Goal: Transaction & Acquisition: Download file/media

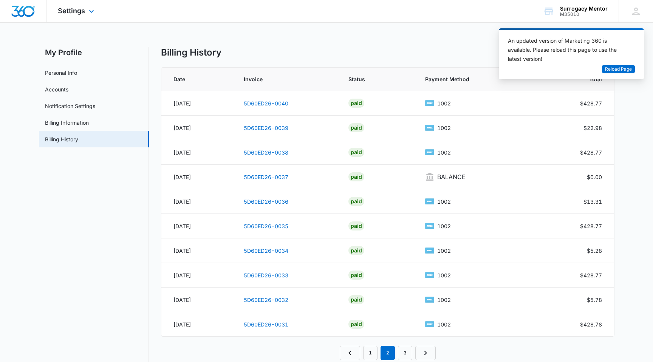
click at [81, 6] on div "Settings Apps Reputation Websites Forms CRM Email Social Shop Payments POS Cont…" at bounding box center [76, 11] width 61 height 22
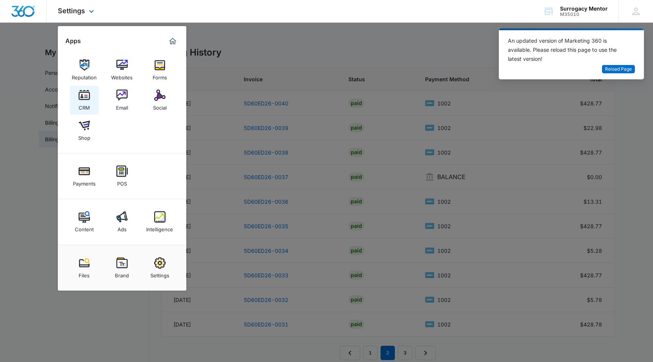
click at [88, 96] on img at bounding box center [84, 95] width 11 height 11
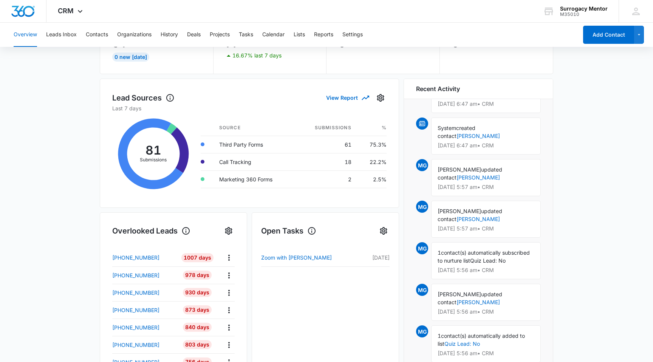
scroll to position [46, 0]
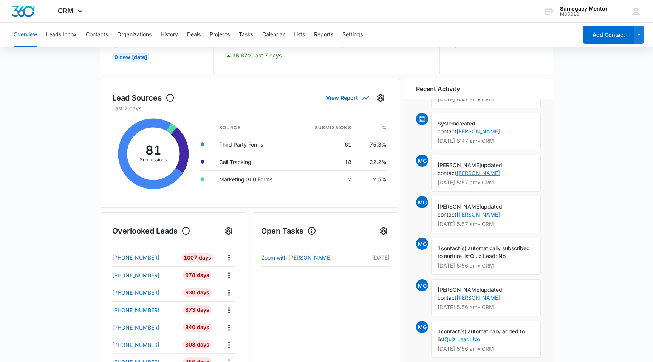
click at [457, 172] on link "[PERSON_NAME]" at bounding box center [478, 173] width 43 height 6
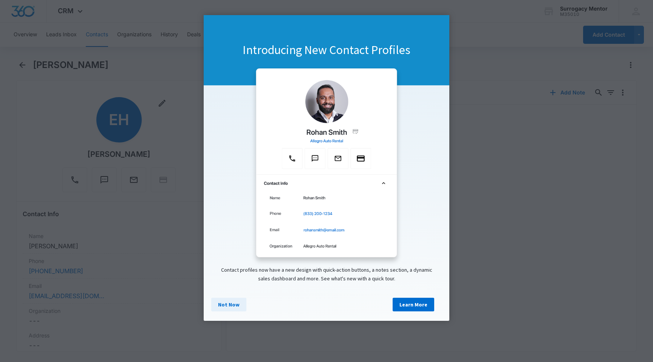
click at [228, 307] on link "Not Now" at bounding box center [228, 305] width 35 height 14
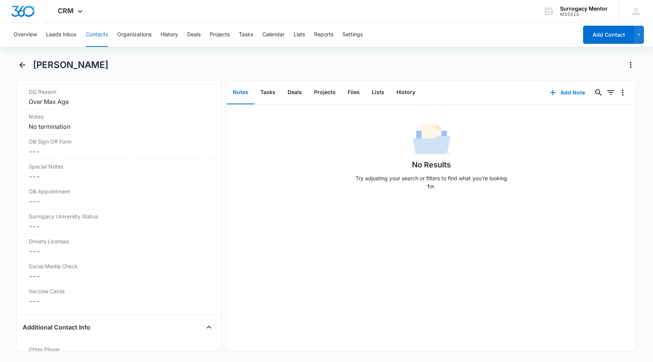
scroll to position [601, 0]
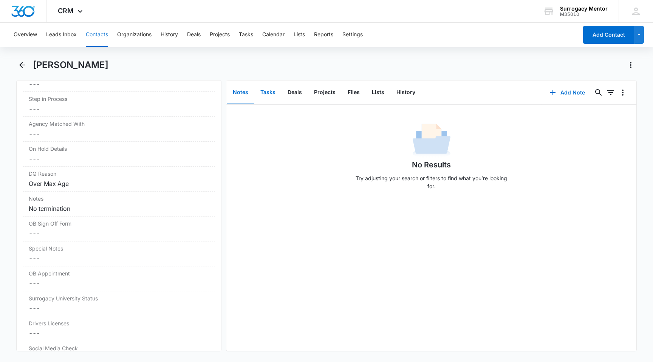
click at [263, 97] on button "Tasks" at bounding box center [267, 92] width 27 height 23
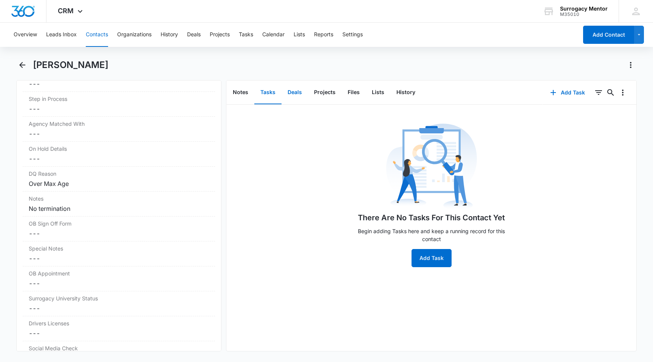
click at [294, 97] on button "Deals" at bounding box center [295, 92] width 26 height 23
click at [331, 93] on button "Projects" at bounding box center [325, 92] width 34 height 23
click at [353, 93] on button "Files" at bounding box center [354, 92] width 24 height 23
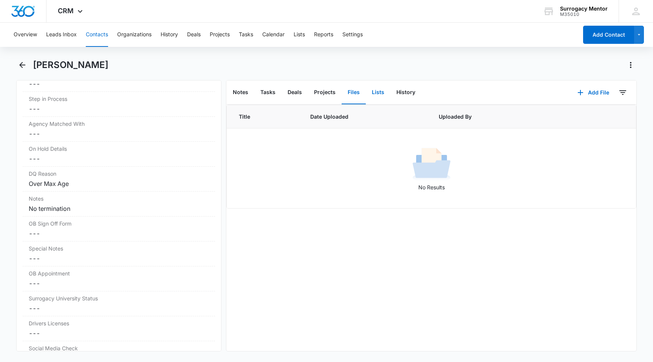
click at [378, 92] on button "Lists" at bounding box center [378, 92] width 25 height 23
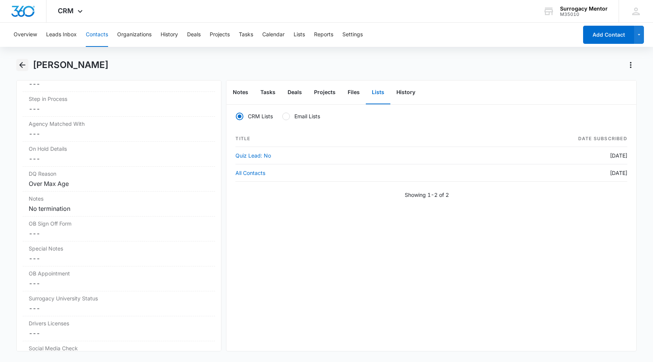
click at [22, 67] on icon "Back" at bounding box center [22, 64] width 9 height 9
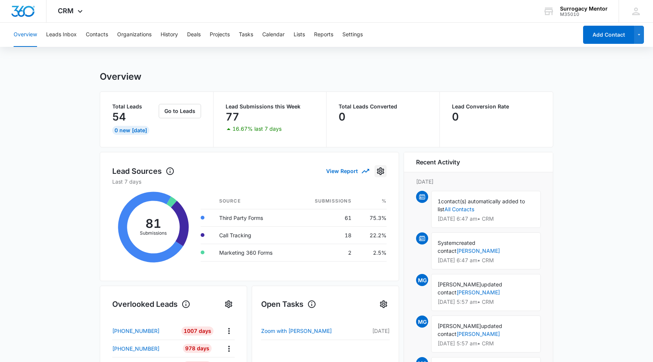
click at [381, 173] on icon "Settings" at bounding box center [380, 171] width 7 height 8
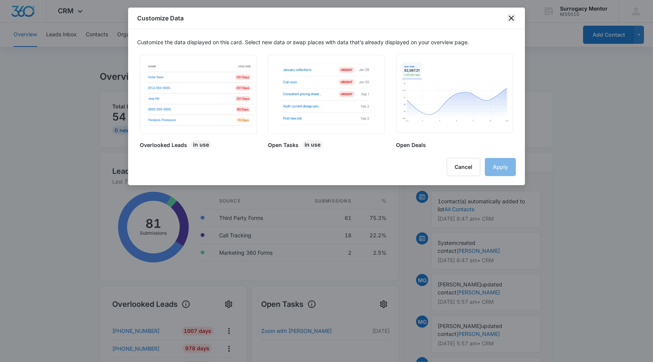
click at [509, 20] on icon "close" at bounding box center [511, 17] width 5 height 5
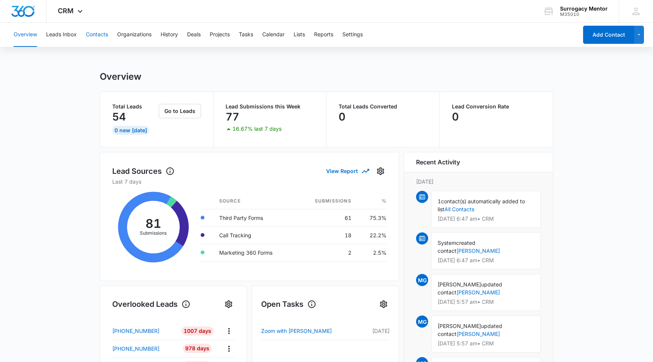
click at [99, 36] on button "Contacts" at bounding box center [97, 35] width 22 height 24
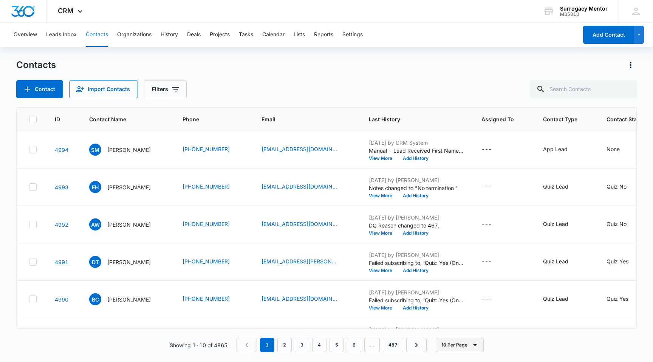
click at [477, 346] on icon "button" at bounding box center [475, 345] width 9 height 9
click at [468, 325] on div "50 Per Page" at bounding box center [461, 322] width 31 height 5
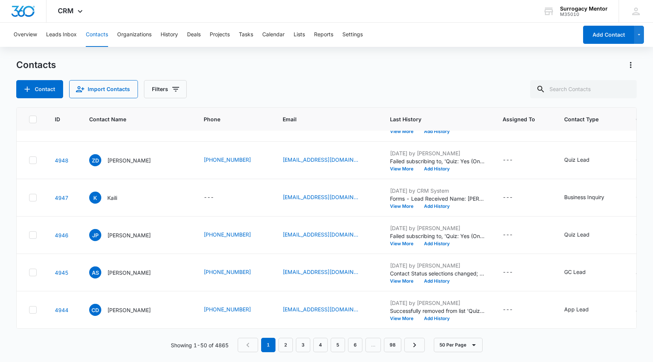
scroll to position [1818, 0]
click at [325, 343] on link "4" at bounding box center [320, 345] width 14 height 14
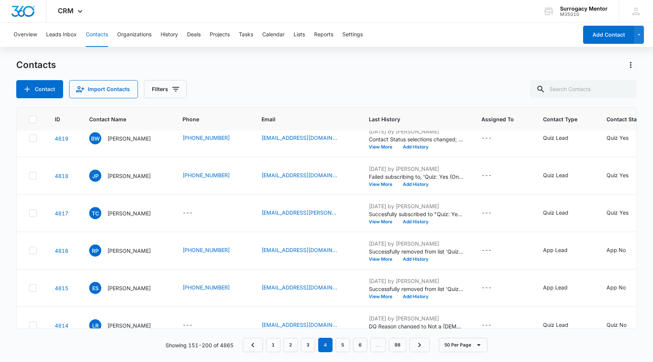
scroll to position [0, 0]
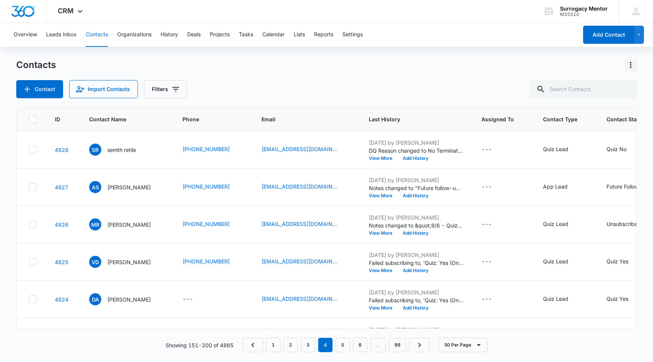
click at [628, 67] on icon "Actions" at bounding box center [630, 64] width 9 height 9
click at [602, 108] on div "Export All Contacts" at bounding box center [593, 108] width 50 height 5
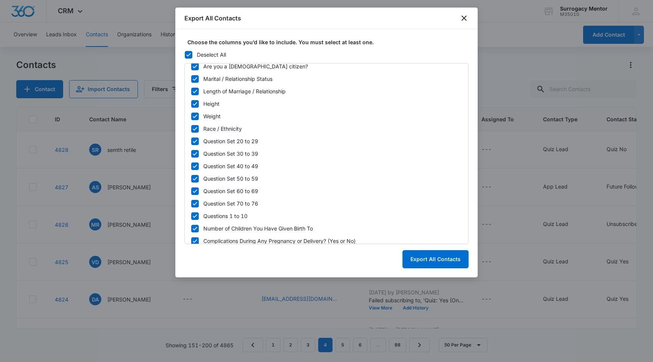
scroll to position [722, 0]
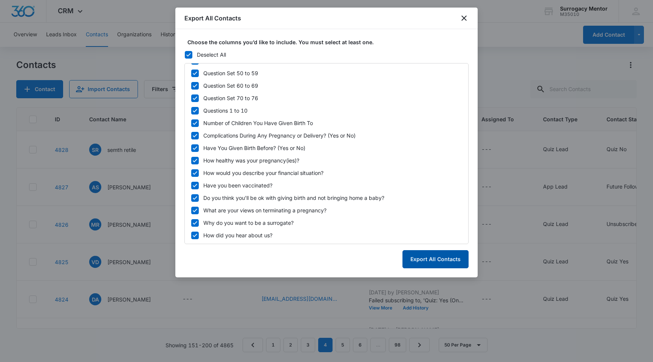
click at [432, 258] on button "Export All Contacts" at bounding box center [436, 259] width 66 height 18
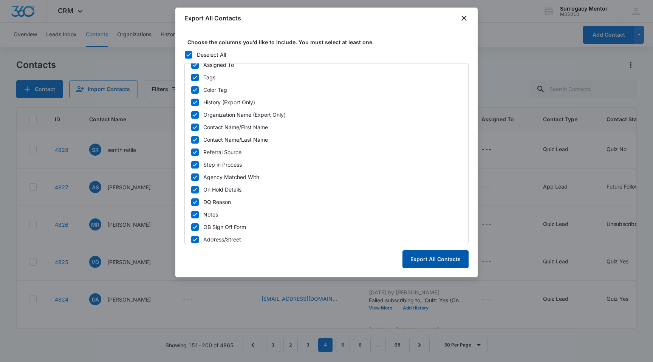
scroll to position [0, 0]
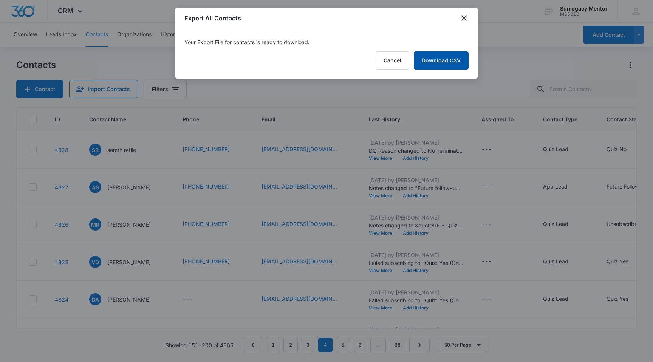
click at [433, 63] on link "Download CSV" at bounding box center [441, 60] width 55 height 18
